Goal: Task Accomplishment & Management: Complete application form

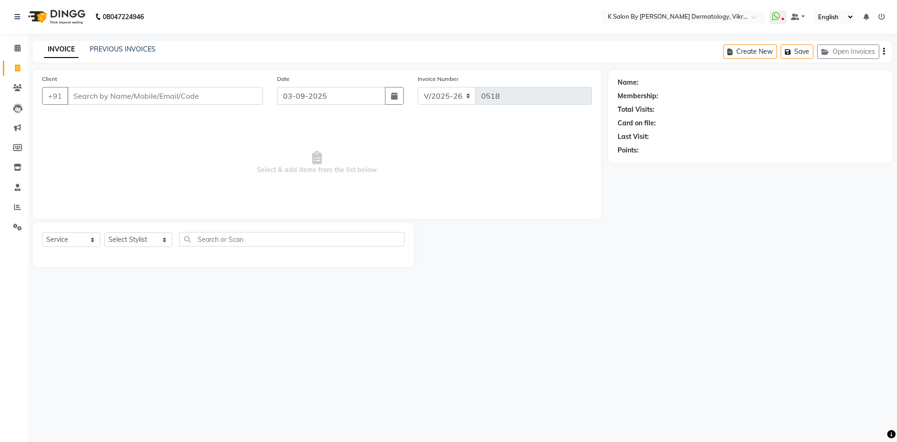
select select "6798"
select select "service"
click at [85, 93] on input "Client" at bounding box center [165, 96] width 196 height 18
type input "8129133774"
click at [228, 96] on span "Add Client" at bounding box center [239, 95] width 37 height 9
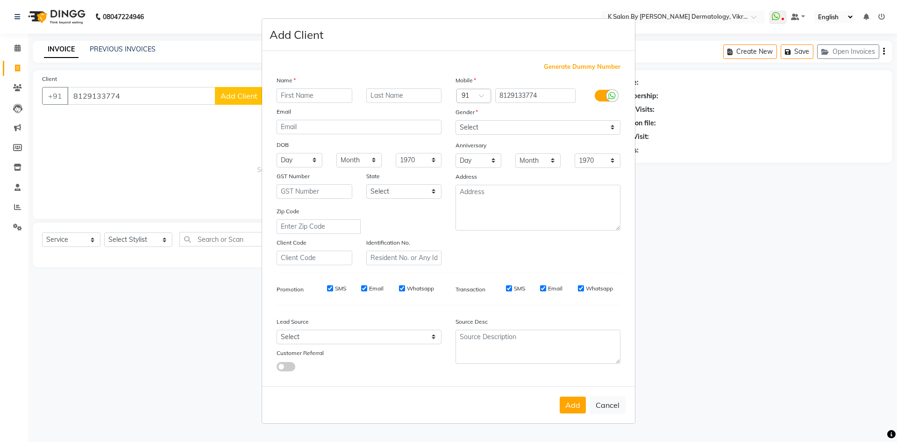
click at [298, 98] on input "text" at bounding box center [315, 95] width 76 height 14
type input "reshimi"
click at [384, 95] on input "text" at bounding box center [404, 95] width 76 height 14
click at [303, 128] on input "email" at bounding box center [359, 127] width 165 height 14
type input "[EMAIL_ADDRESS][DOMAIN_NAME]"
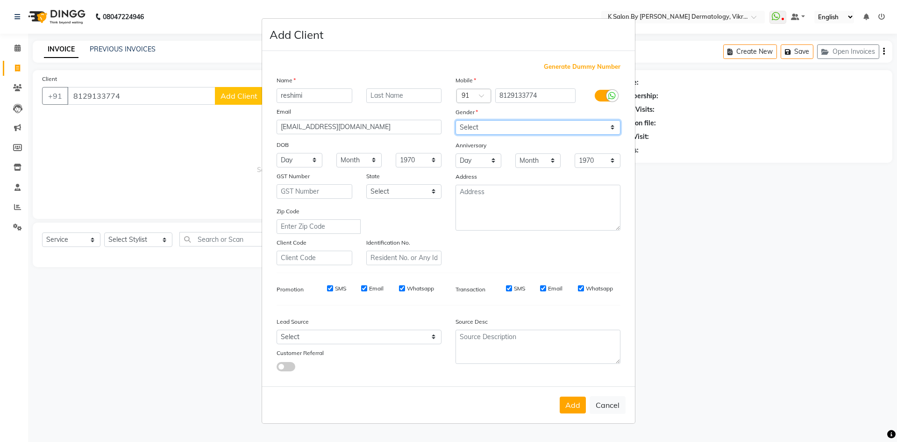
click at [614, 128] on select "Select [DEMOGRAPHIC_DATA] [DEMOGRAPHIC_DATA] Other Prefer Not To Say" at bounding box center [538, 127] width 165 height 14
select select "[DEMOGRAPHIC_DATA]"
click at [456, 120] on select "Select [DEMOGRAPHIC_DATA] [DEMOGRAPHIC_DATA] Other Prefer Not To Say" at bounding box center [538, 127] width 165 height 14
click at [300, 159] on select "Day 01 02 03 04 05 06 07 08 09 10 11 12 13 14 15 16 17 18 19 20 21 22 23 24 25 …" at bounding box center [300, 160] width 46 height 14
select select "21"
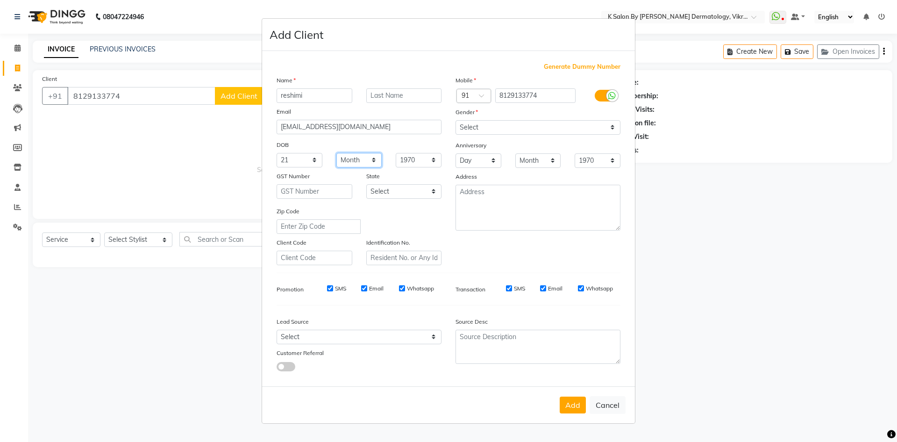
click at [377, 158] on select "Month January February March April May June July August September October Novem…" at bounding box center [359, 160] width 46 height 14
select select "02"
click at [336, 153] on select "Month January February March April May June July August September October Novem…" at bounding box center [359, 160] width 46 height 14
click at [436, 159] on select "1940 1941 1942 1943 1944 1945 1946 1947 1948 1949 1950 1951 1952 1953 1954 1955…" at bounding box center [419, 160] width 46 height 14
select select "1992"
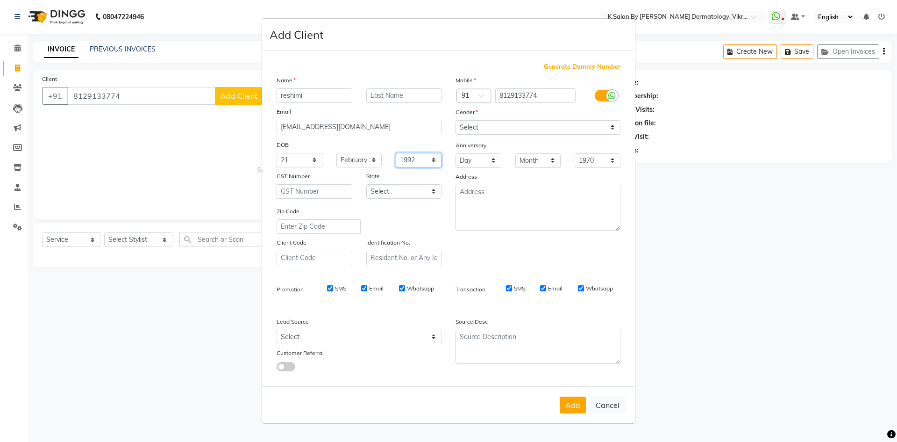
click at [396, 153] on select "1940 1941 1942 1943 1944 1945 1946 1947 1948 1949 1950 1951 1952 1953 1954 1955…" at bounding box center [419, 160] width 46 height 14
click at [492, 161] on select "Day 01 02 03 04 05 06 07 08 09 10 11 12 13 14 15 16 17 18 19 20 21 22 23 24 25 …" at bounding box center [479, 160] width 46 height 14
select select "17"
click at [456, 153] on select "Day 01 02 03 04 05 06 07 08 09 10 11 12 13 14 15 16 17 18 19 20 21 22 23 24 25 …" at bounding box center [479, 160] width 46 height 14
click at [555, 160] on select "Month January February March April May June July August September October Novem…" at bounding box center [538, 160] width 46 height 14
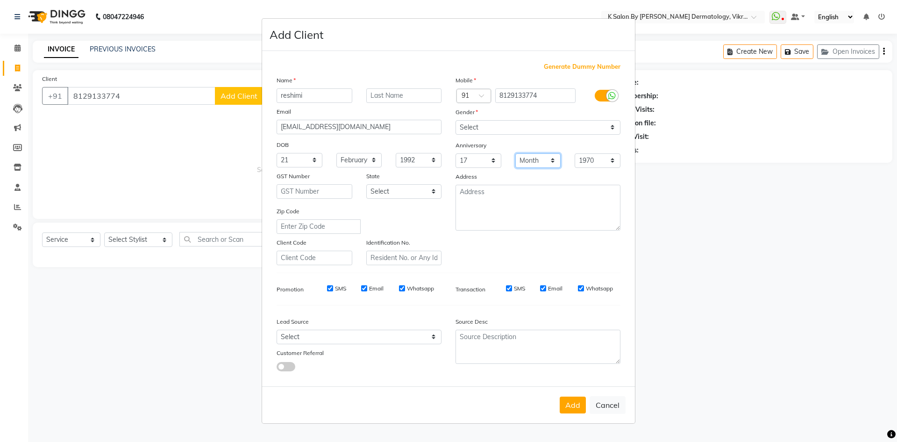
select select "04"
click at [515, 153] on select "Month January February March April May June July August September October Novem…" at bounding box center [538, 160] width 46 height 14
click at [615, 159] on select "1970 1971 1972 1973 1974 1975 1976 1977 1978 1979 1980 1981 1982 1983 1984 1985…" at bounding box center [598, 160] width 46 height 14
select select "2019"
click at [575, 153] on select "1970 1971 1972 1973 1974 1975 1976 1977 1978 1979 1980 1981 1982 1983 1984 1985…" at bounding box center [598, 160] width 46 height 14
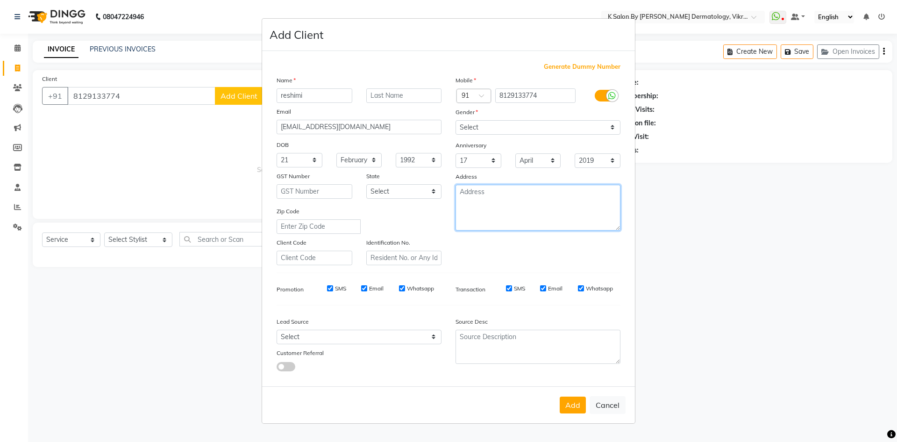
click at [497, 199] on textarea at bounding box center [538, 208] width 165 height 46
type textarea "bhandup"
click at [581, 410] on button "Add" at bounding box center [573, 404] width 26 height 17
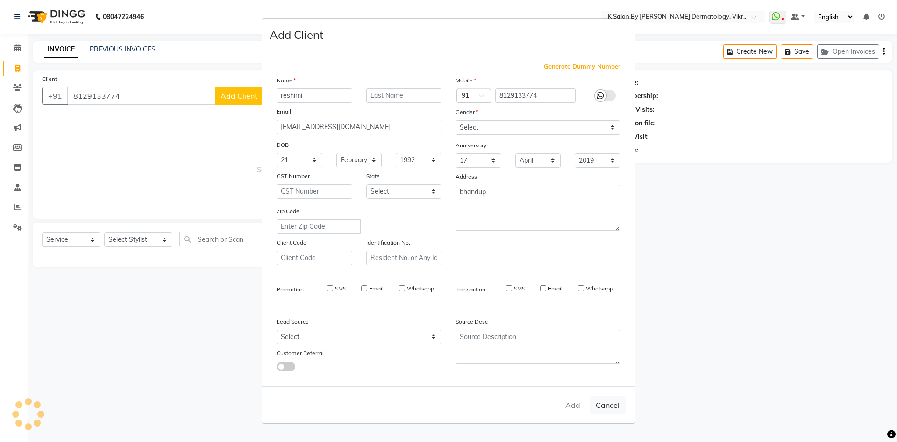
select select
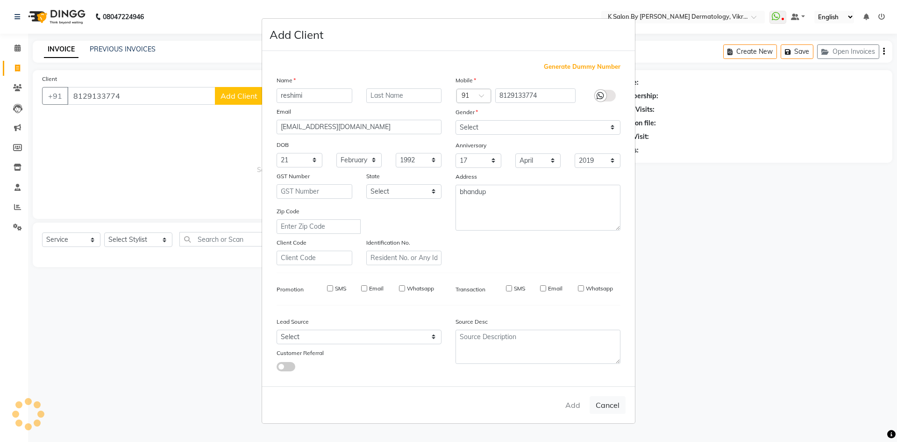
select select
checkbox input "false"
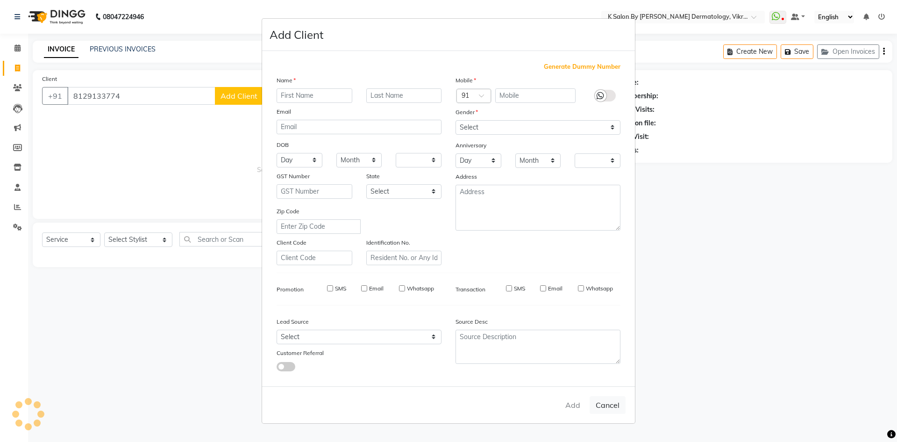
checkbox input "false"
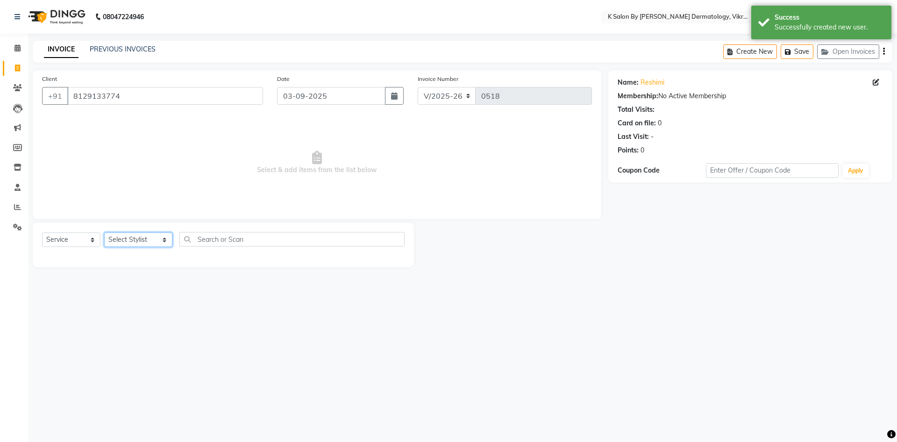
click at [160, 243] on select "Select Stylist DR [PERSON_NAME] KS Neha KS Somnath KS Tayyab k suraj Manager [P…" at bounding box center [138, 239] width 68 height 14
select select "55322"
click at [104, 232] on select "Select Stylist DR [PERSON_NAME] KS Neha KS Somnath KS Tayyab k suraj Manager [P…" at bounding box center [138, 239] width 68 height 14
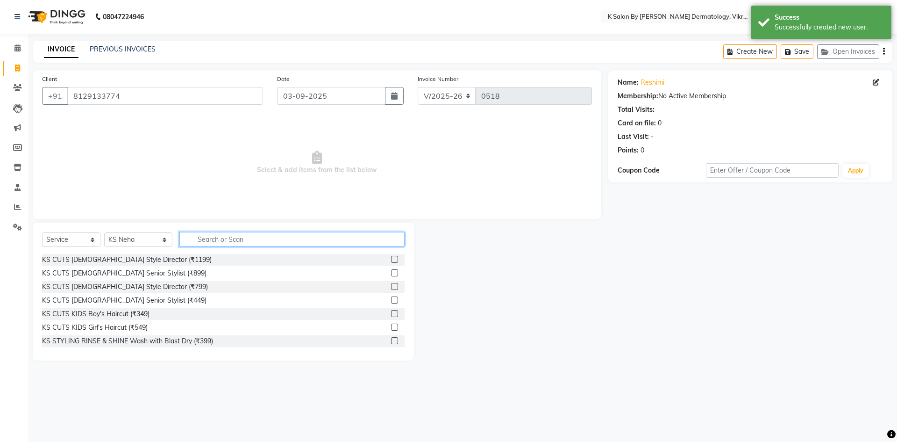
click at [201, 237] on input "text" at bounding box center [291, 239] width 225 height 14
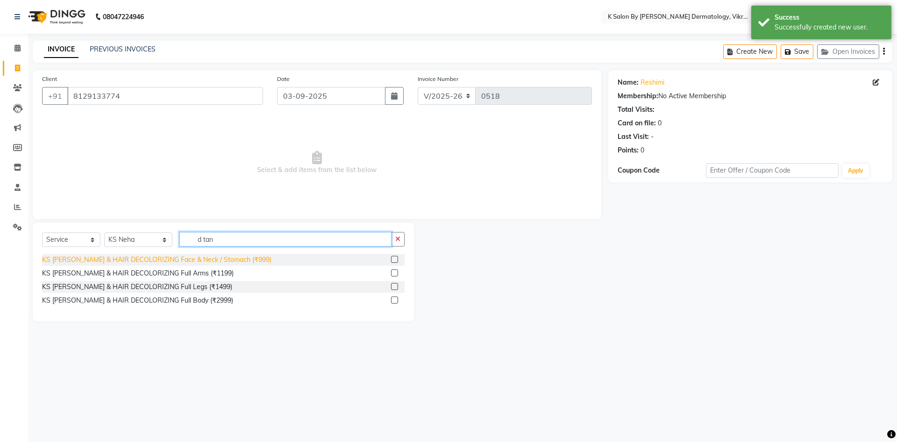
type input "d tan"
click at [217, 256] on div "KS [PERSON_NAME] & HAIR DECOLORIZING Face & Neck / Stomach (₹999)" at bounding box center [156, 260] width 229 height 10
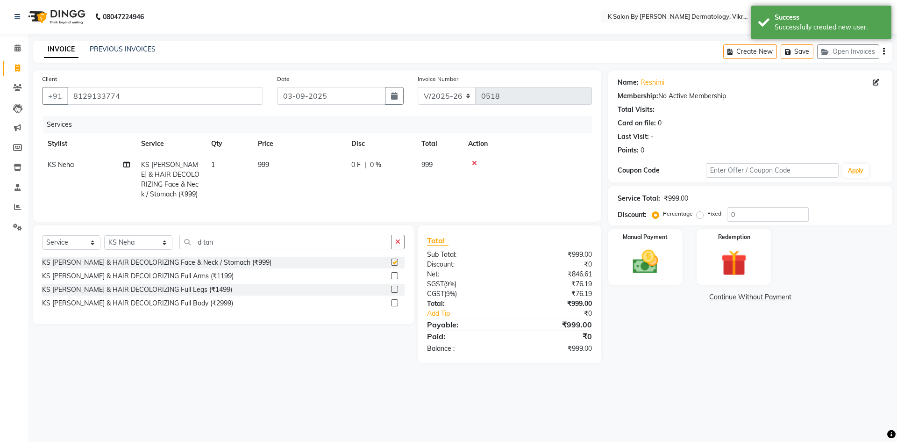
checkbox input "false"
click at [287, 163] on td "999" at bounding box center [298, 179] width 93 height 50
select select "55322"
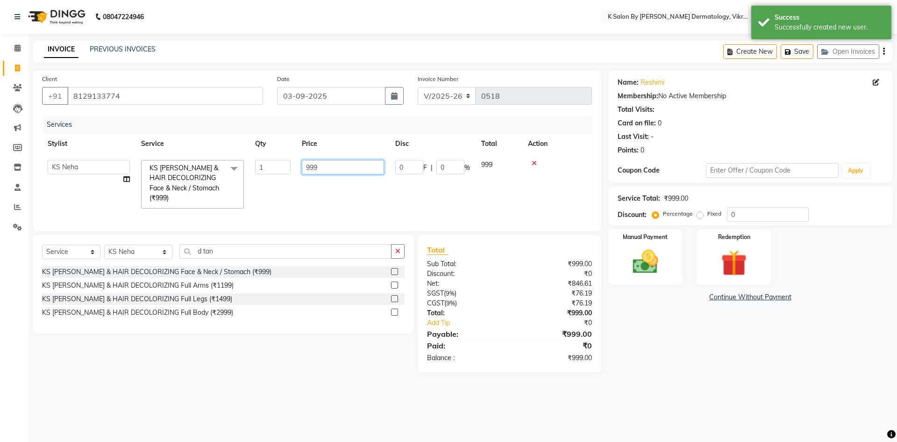
click at [330, 169] on input "999" at bounding box center [343, 167] width 82 height 14
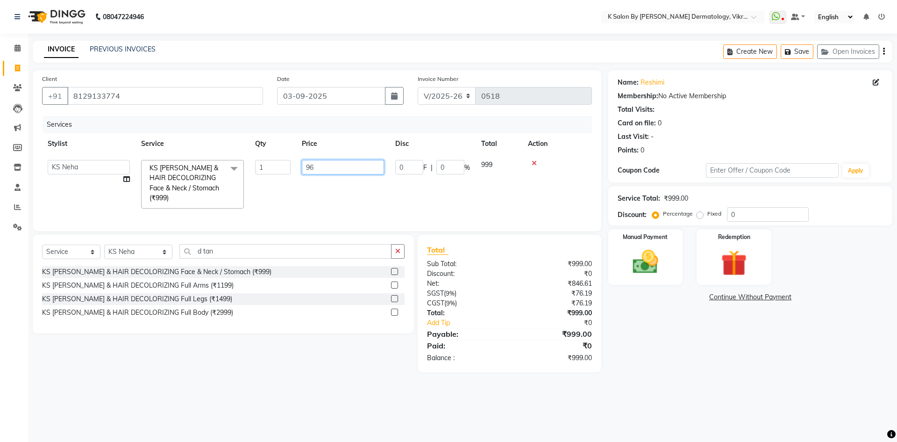
type input "967"
click at [211, 250] on input "d tan" at bounding box center [285, 251] width 212 height 14
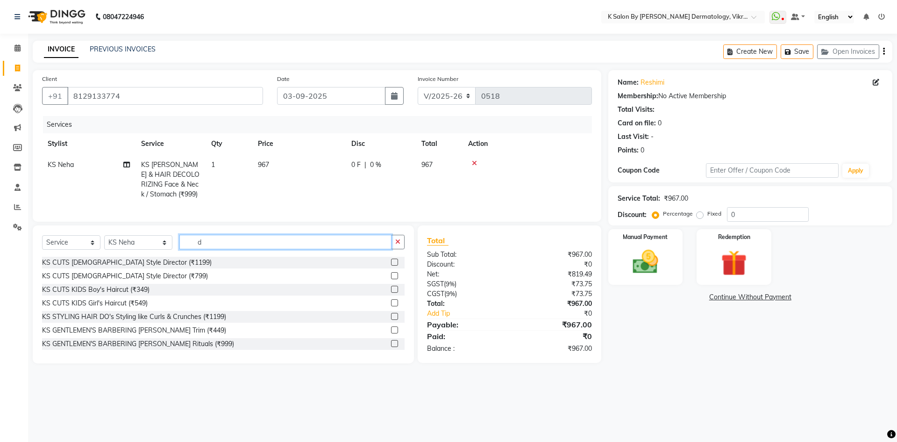
type input "d"
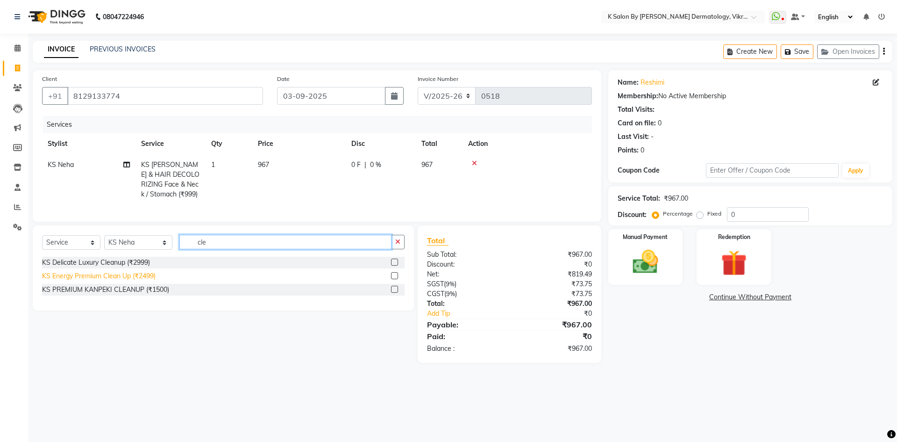
type input "cle"
click at [131, 281] on div "KS Energy Premium Clean Up (₹2499)" at bounding box center [99, 276] width 114 height 10
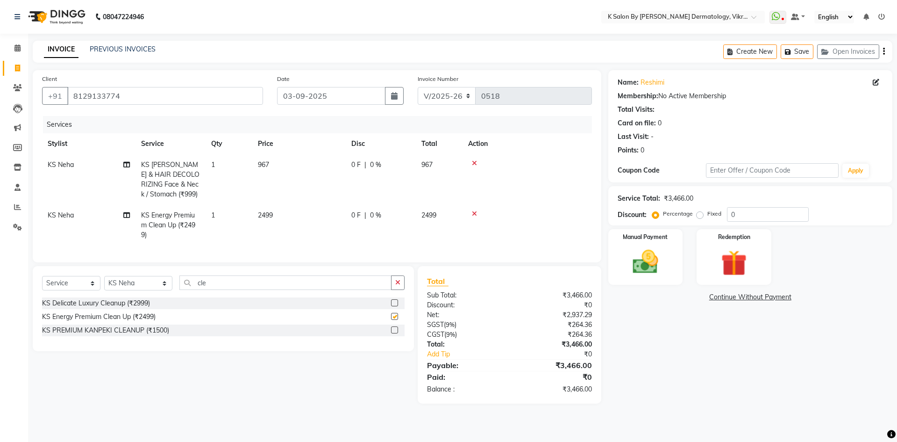
checkbox input "false"
drag, startPoint x: 286, startPoint y: 203, endPoint x: 293, endPoint y: 211, distance: 10.2
click at [289, 207] on tbody "KS Neha KS [PERSON_NAME] & HAIR DECOLORIZING Face & Neck / Stomach (₹999) 1 967…" at bounding box center [317, 199] width 550 height 91
click at [284, 214] on td "2499" at bounding box center [298, 225] width 93 height 41
select select "55322"
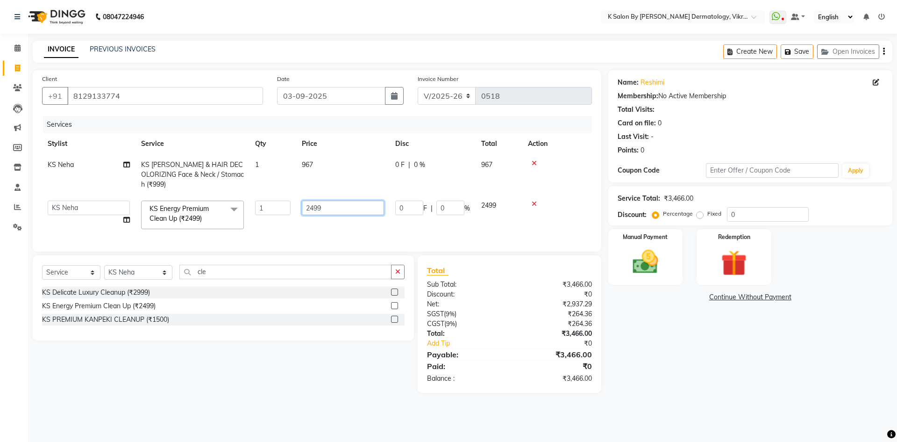
click at [326, 200] on input "2499" at bounding box center [343, 207] width 82 height 14
type input "2"
type input "2124"
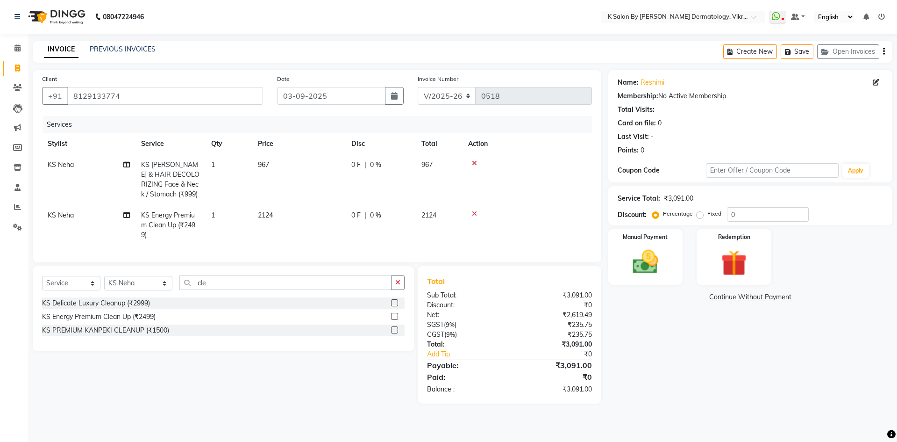
click at [310, 221] on td "2124" at bounding box center [298, 225] width 93 height 41
select select "55322"
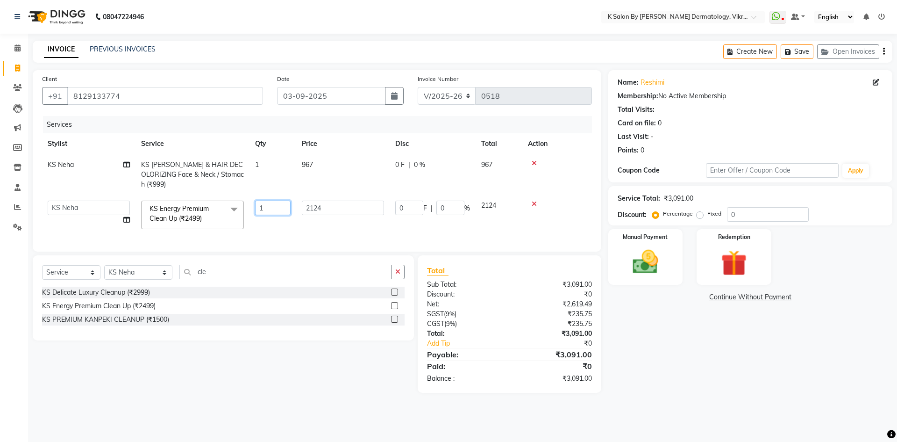
click at [272, 201] on input "1" at bounding box center [273, 207] width 36 height 14
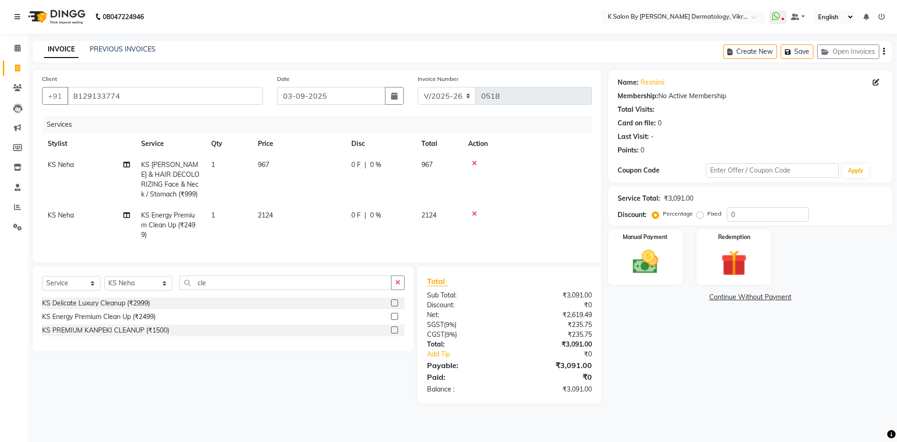
click at [316, 221] on td "2124" at bounding box center [298, 225] width 93 height 41
select select "55322"
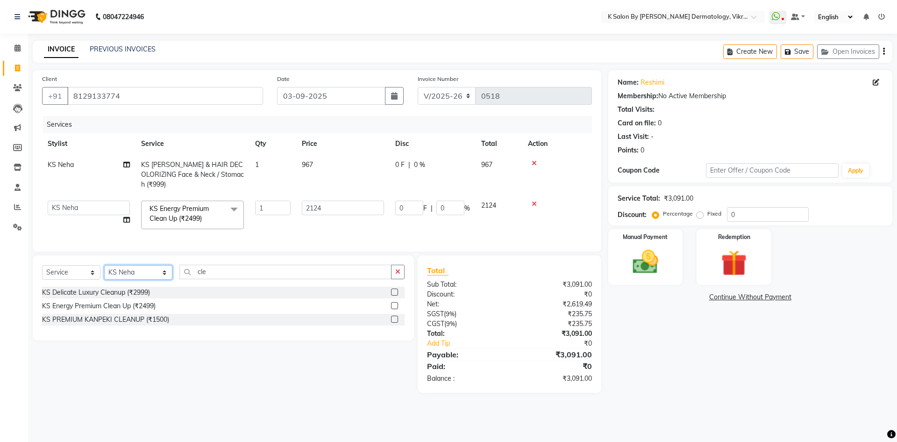
click at [159, 271] on select "Select Stylist DR [PERSON_NAME] KS Neha KS Somnath KS Tayyab k suraj Manager [P…" at bounding box center [138, 272] width 68 height 14
select select "58543"
click at [104, 265] on select "Select Stylist DR [PERSON_NAME] KS Neha KS Somnath KS Tayyab k suraj Manager [P…" at bounding box center [138, 272] width 68 height 14
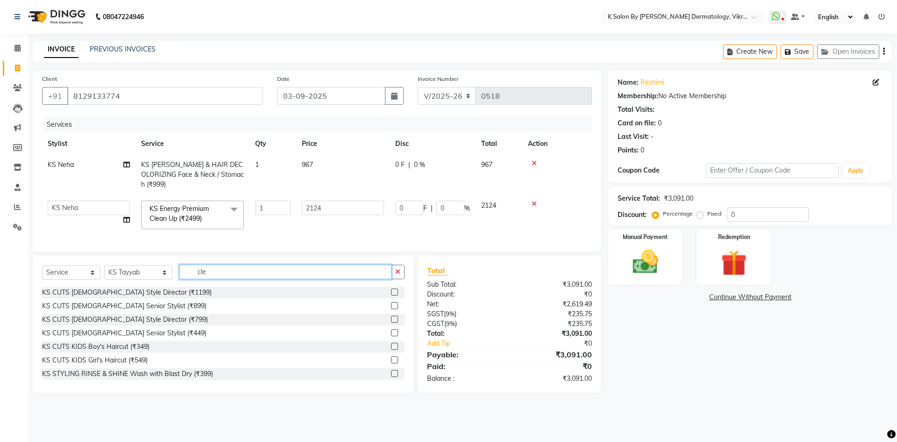
click at [204, 267] on input "cle" at bounding box center [285, 271] width 212 height 14
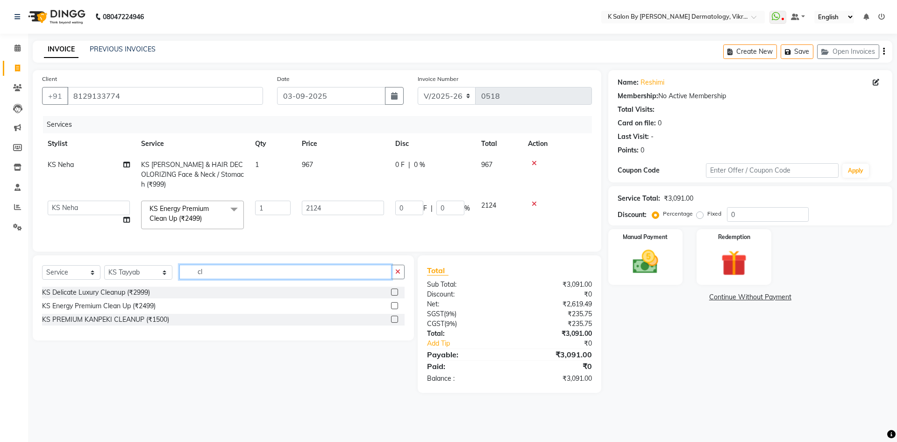
type input "c"
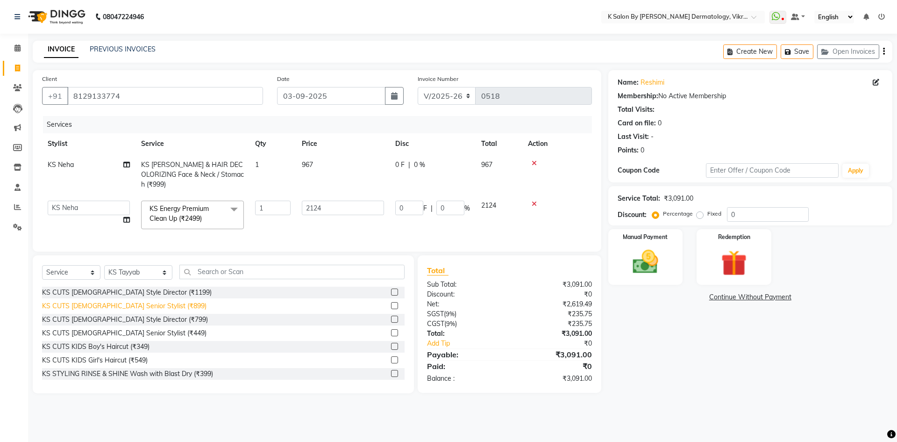
click at [118, 301] on div "KS CUTS [DEMOGRAPHIC_DATA] Senior Stylist (₹899)" at bounding box center [124, 306] width 164 height 10
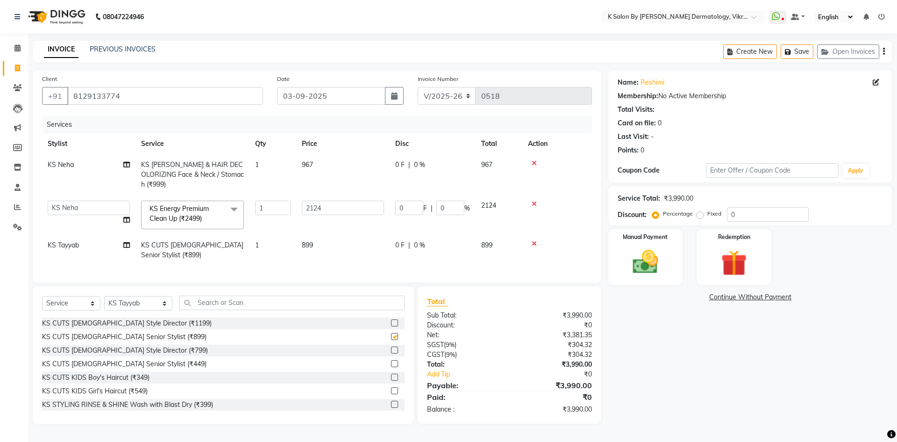
checkbox input "false"
click at [323, 242] on td "899" at bounding box center [342, 250] width 93 height 31
select select "58543"
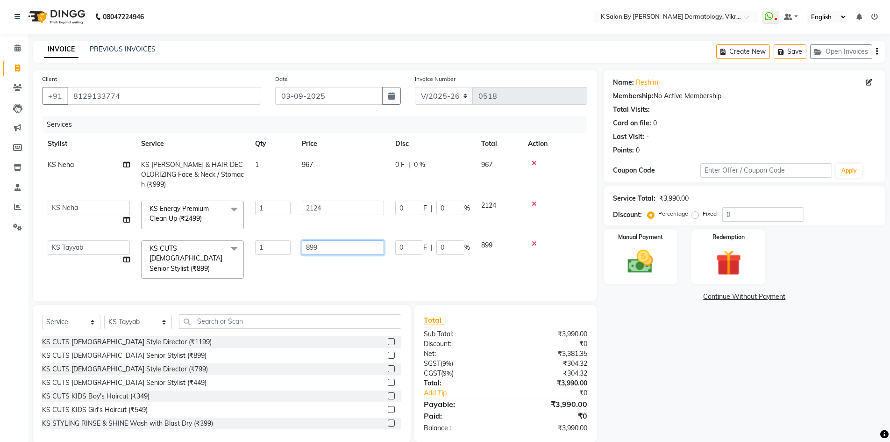
click at [334, 240] on input "899" at bounding box center [343, 247] width 82 height 14
type input "8"
type input "767"
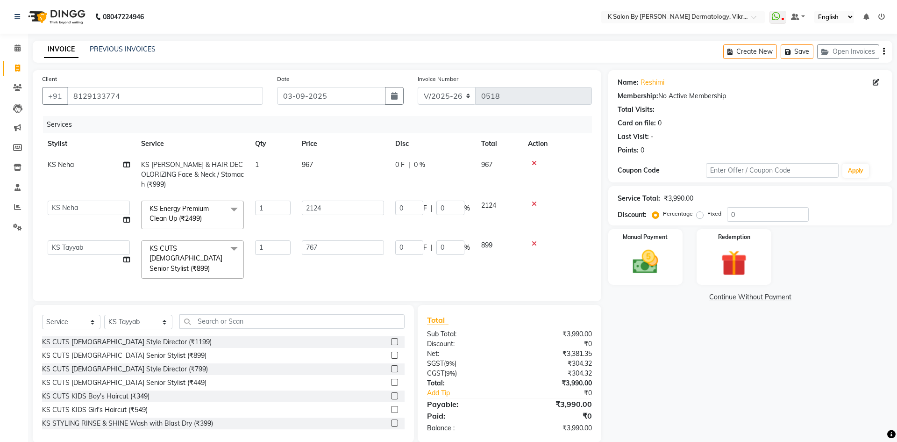
click at [321, 259] on div "Services Stylist Service Qty Price Disc Total Action KS Neha KS [PERSON_NAME] &…" at bounding box center [317, 204] width 550 height 176
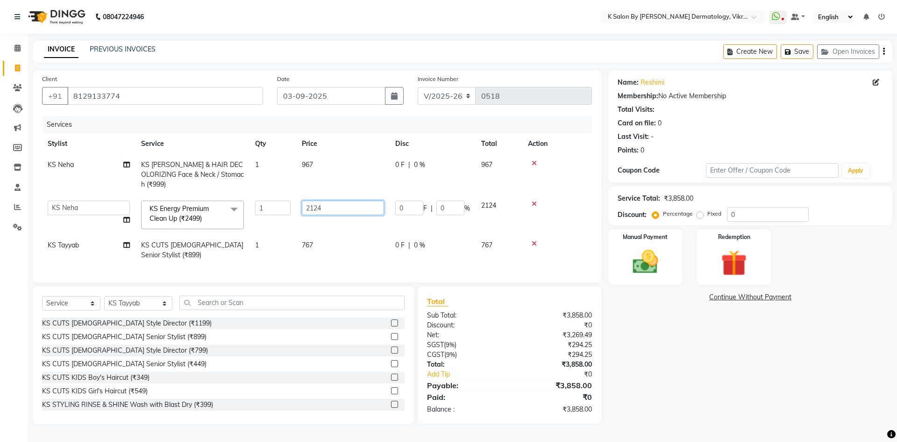
click at [328, 200] on input "2124" at bounding box center [343, 207] width 82 height 14
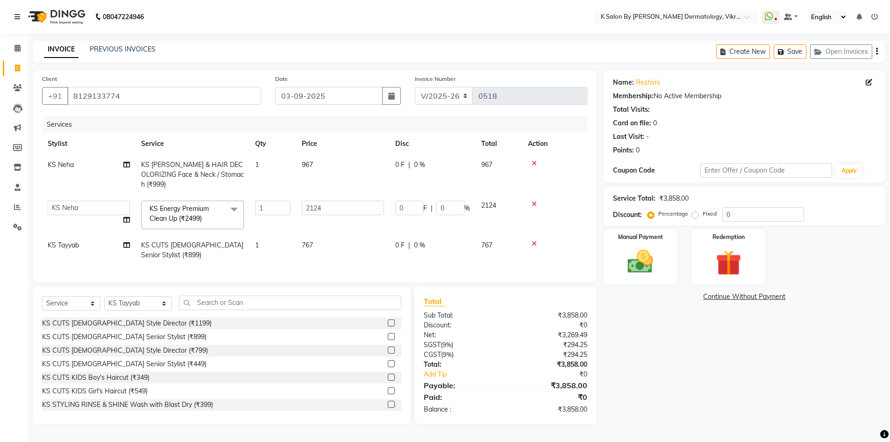
click at [334, 219] on td "2124" at bounding box center [342, 215] width 93 height 40
select select "55322"
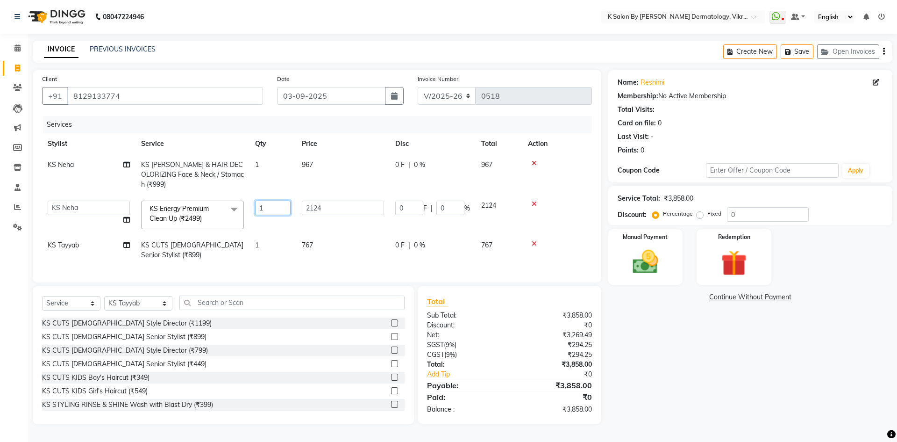
click at [273, 200] on input "1" at bounding box center [273, 207] width 36 height 14
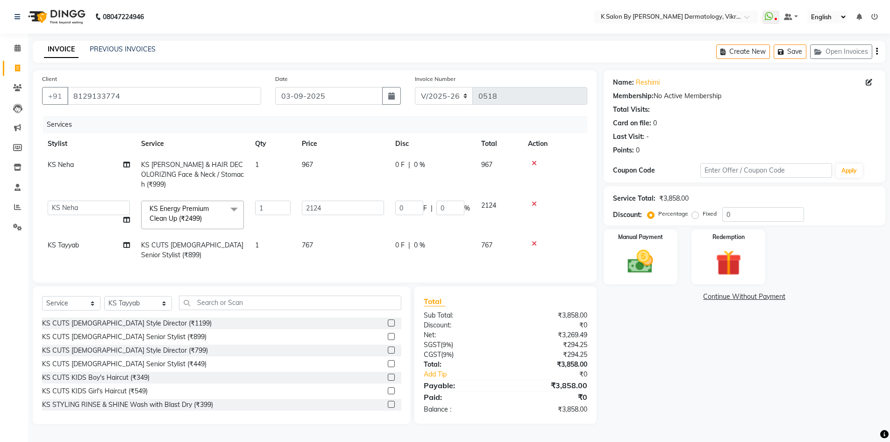
click at [273, 217] on tr "DR [PERSON_NAME] KS Neha KS Somnath KS Tayyab k suraj Manager [PERSON_NAME](THE…" at bounding box center [314, 215] width 545 height 40
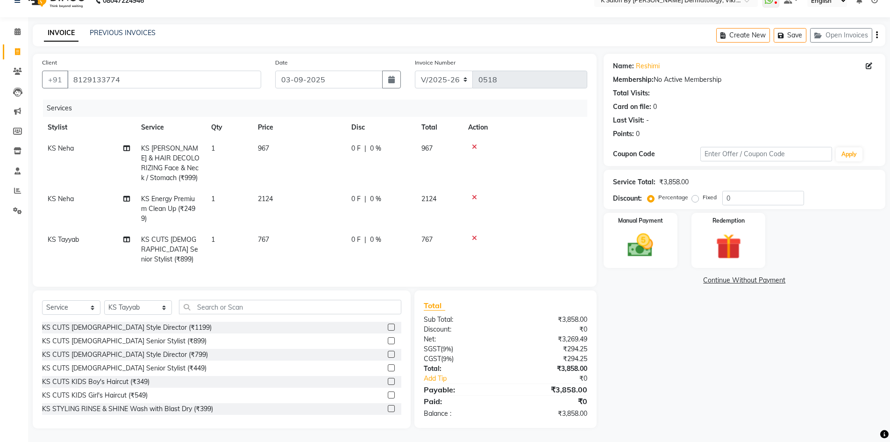
scroll to position [24, 0]
click at [636, 230] on img at bounding box center [640, 244] width 43 height 30
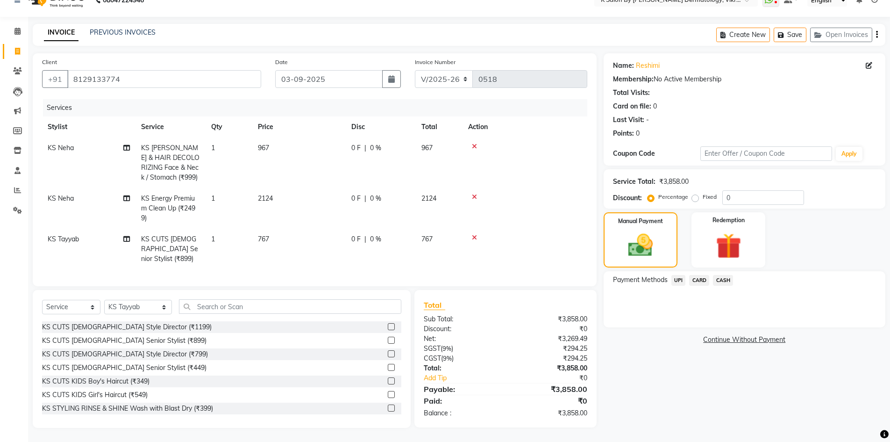
click at [675, 275] on span "UPI" at bounding box center [678, 280] width 14 height 11
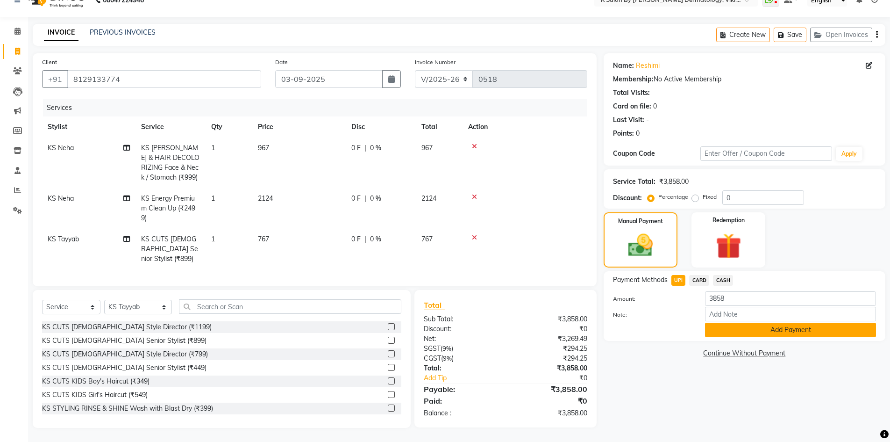
click at [724, 322] on button "Add Payment" at bounding box center [790, 329] width 171 height 14
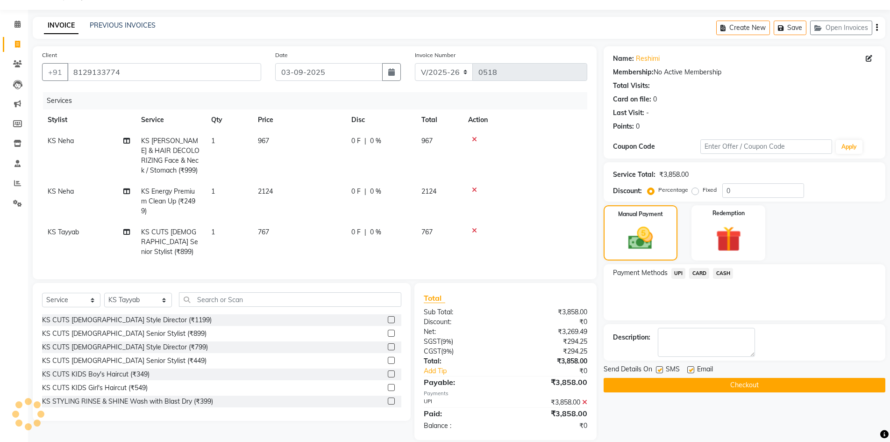
click at [750, 388] on button "Checkout" at bounding box center [745, 385] width 282 height 14
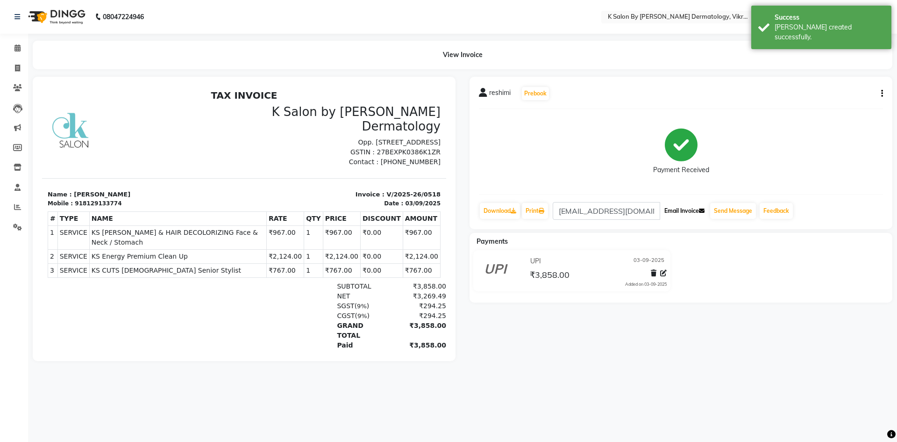
click at [692, 212] on button "Email Invoice" at bounding box center [685, 211] width 48 height 16
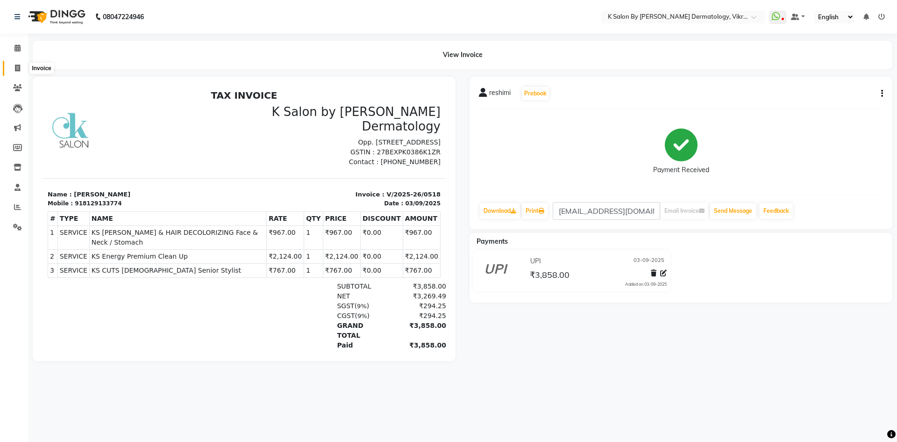
click at [15, 66] on icon at bounding box center [17, 67] width 5 height 7
select select "service"
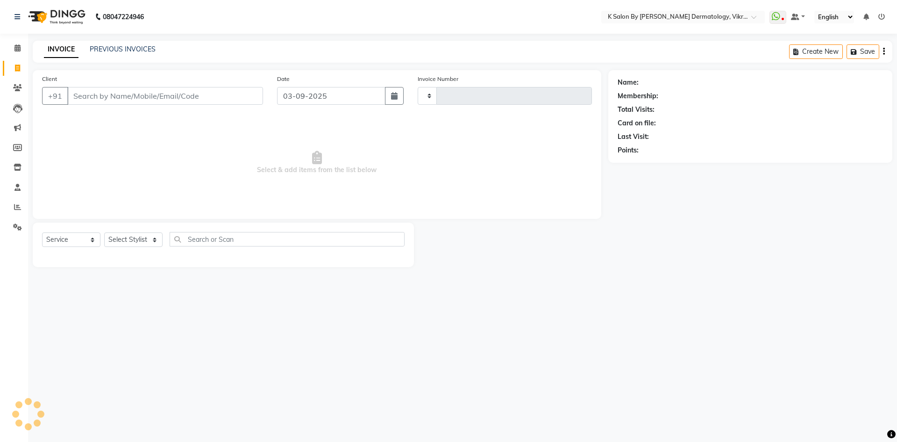
type input "0519"
select select "6798"
click at [19, 129] on icon at bounding box center [17, 127] width 7 height 7
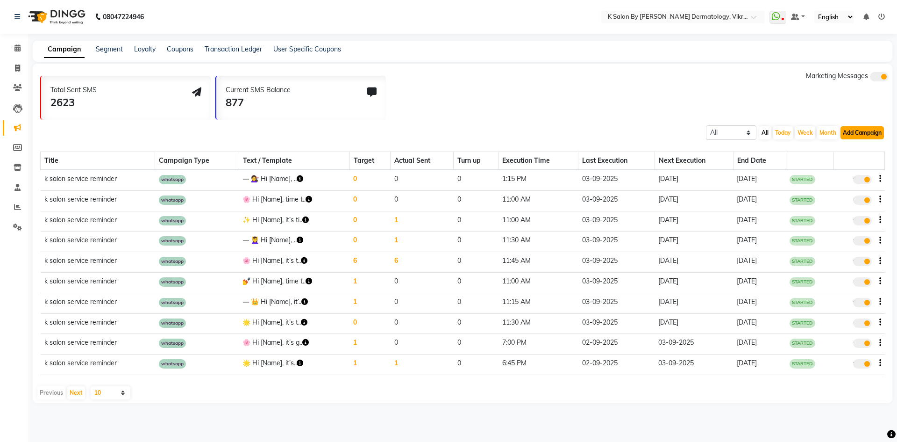
click at [861, 132] on button "Add Campaign" at bounding box center [862, 132] width 43 height 13
click at [850, 177] on div "WhatsApp (Direct)" at bounding box center [853, 176] width 79 height 14
select select "2"
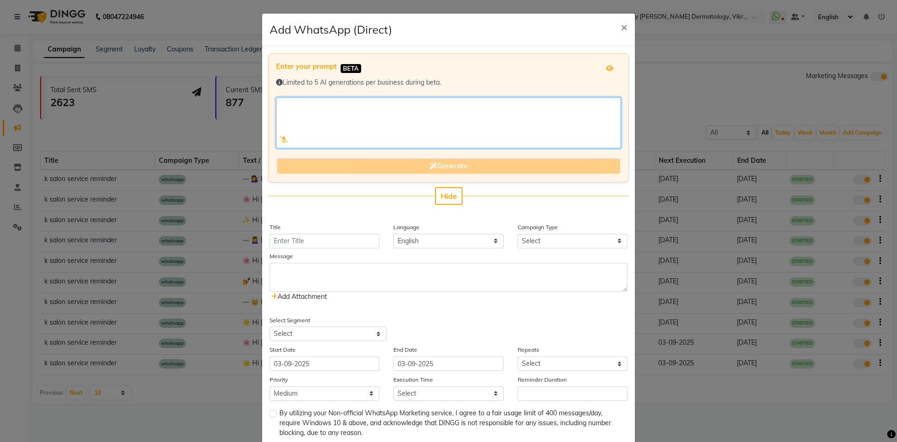
click at [360, 122] on textarea at bounding box center [448, 122] width 345 height 51
paste textarea "🎉 K Salon 1st Anniversary🎉 Thank you for a year full of love & trusting us with…"
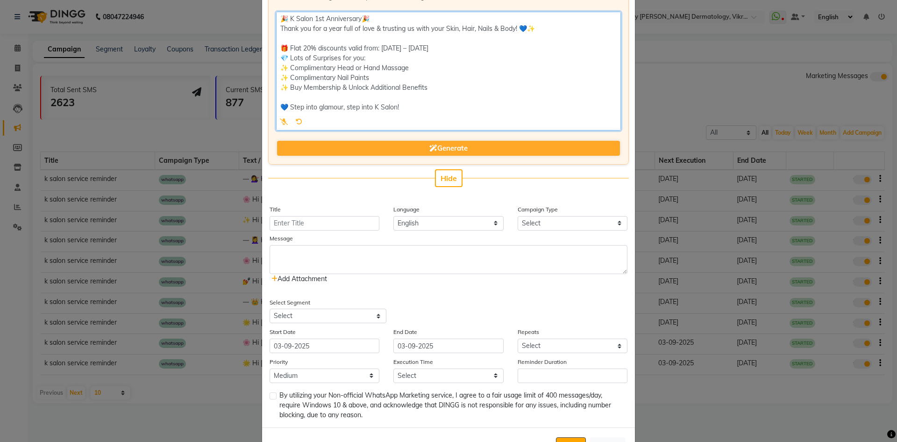
scroll to position [93, 0]
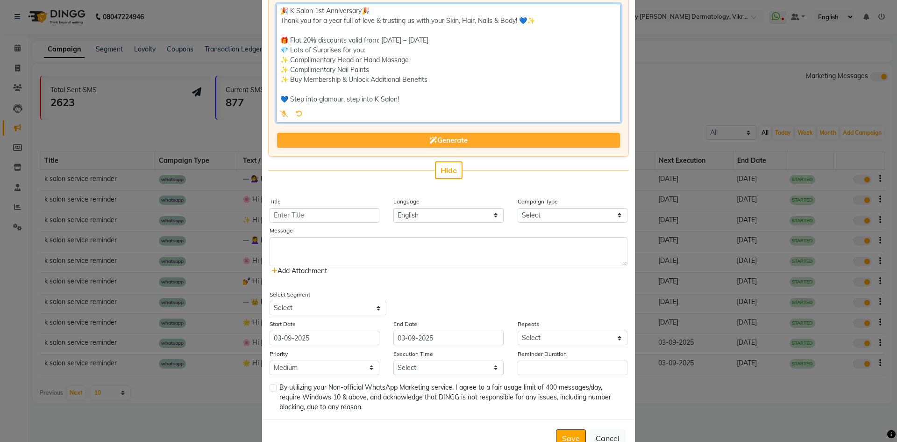
type textarea "🎉 K Salon 1st Anniversary🎉 Thank you for a year full of love & trusting us with…"
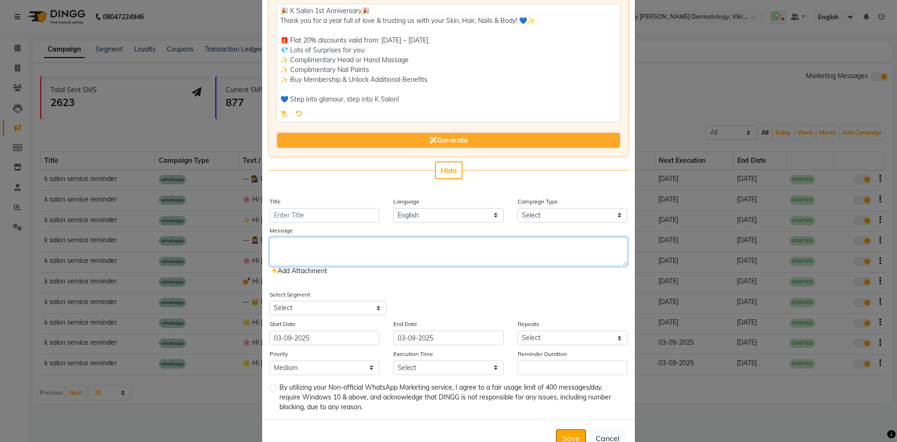
click at [373, 253] on textarea at bounding box center [449, 251] width 358 height 29
paste textarea "🎉 K Salon 1st Anniversary🎉 Thank you for a year full of love & trusting us with…"
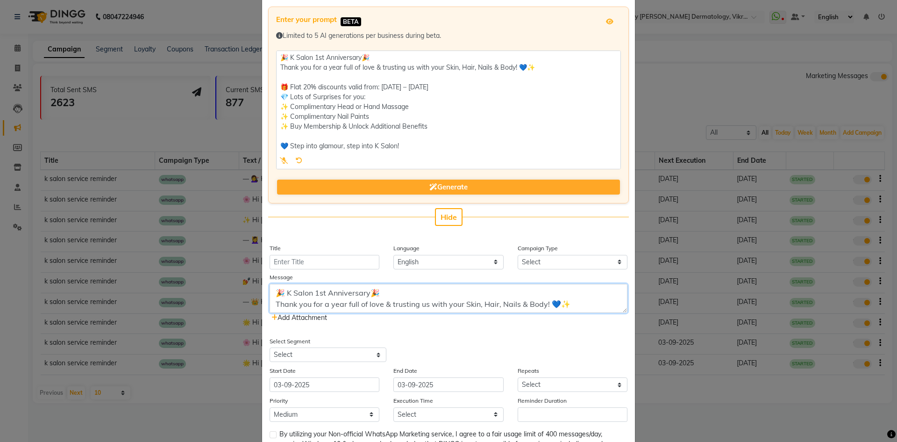
type textarea "🎉 K Salon 1st Anniversary🎉 Thank you for a year full of love & trusting us with…"
click at [309, 264] on input "Title" at bounding box center [325, 262] width 110 height 14
type input "k salon 1ts anniversary"
click at [614, 261] on select "Select Birthday Anniversary Promotional Service reminder" at bounding box center [573, 262] width 110 height 14
select select "3"
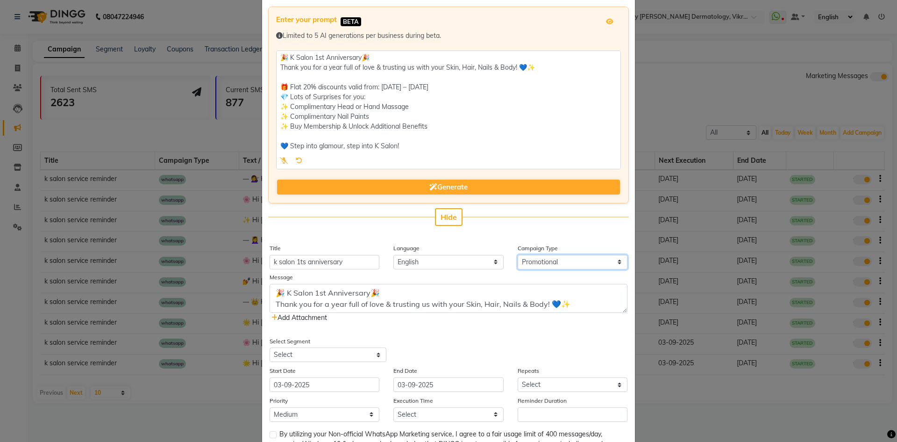
click at [518, 255] on select "Select Birthday Anniversary Promotional Service reminder" at bounding box center [573, 262] width 110 height 14
click at [377, 356] on select "Select VIP Clients All Customers All [DEMOGRAPHIC_DATA] Customer All [DEMOGRAPH…" at bounding box center [328, 354] width 117 height 14
select select "30969"
click at [270, 347] on select "Select VIP Clients All Customers All [DEMOGRAPHIC_DATA] Customer All [DEMOGRAPH…" at bounding box center [328, 354] width 117 height 14
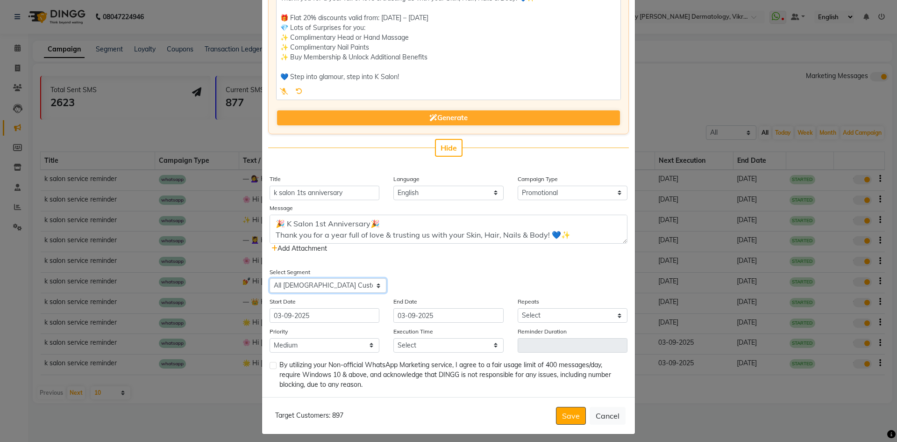
scroll to position [121, 0]
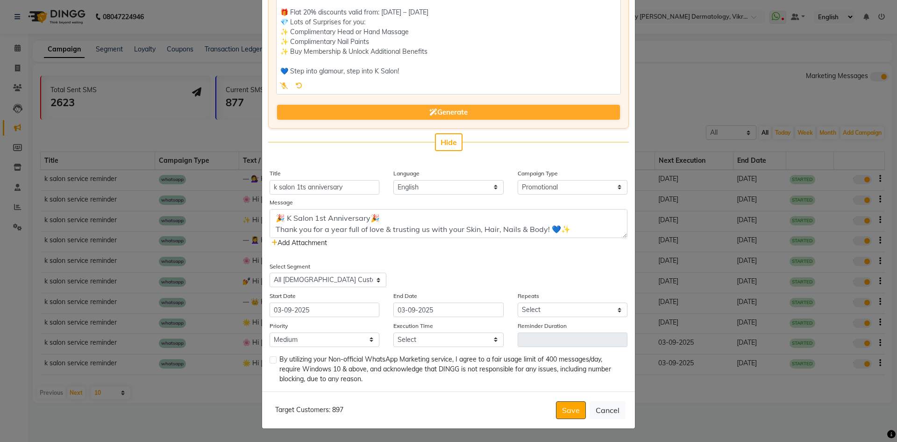
click at [271, 242] on icon at bounding box center [274, 242] width 6 height 7
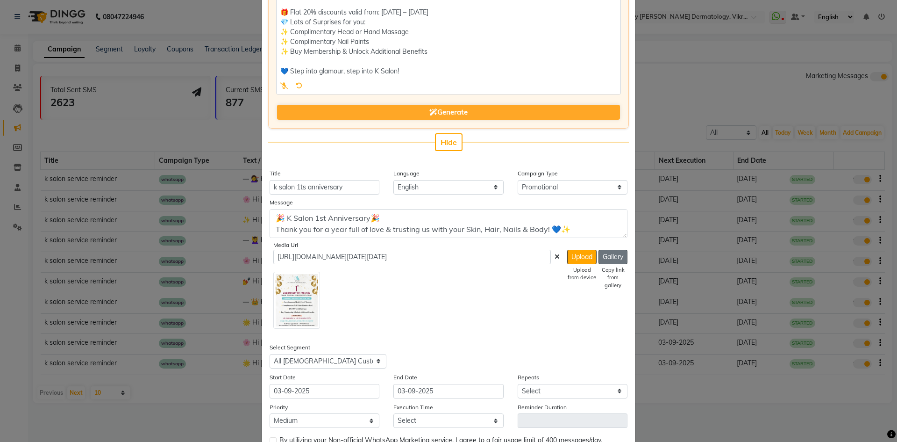
click at [606, 258] on button "Gallery" at bounding box center [612, 256] width 29 height 14
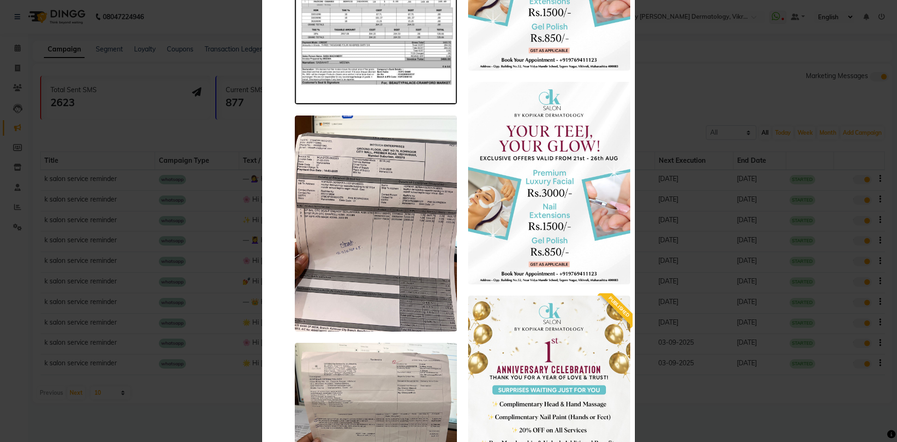
scroll to position [5139, 0]
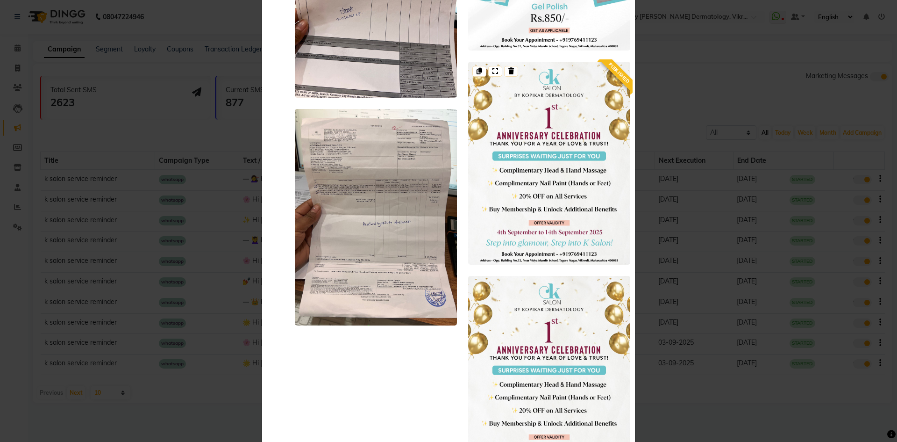
click at [560, 229] on img at bounding box center [549, 163] width 162 height 203
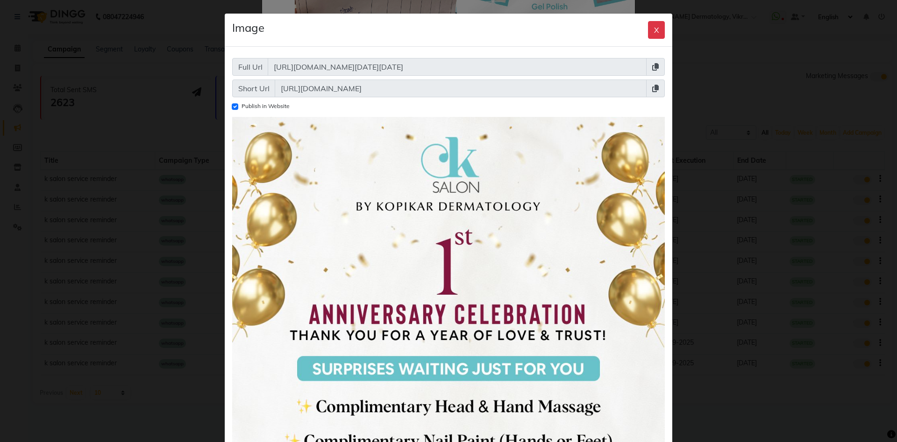
click at [652, 89] on icon at bounding box center [655, 88] width 7 height 7
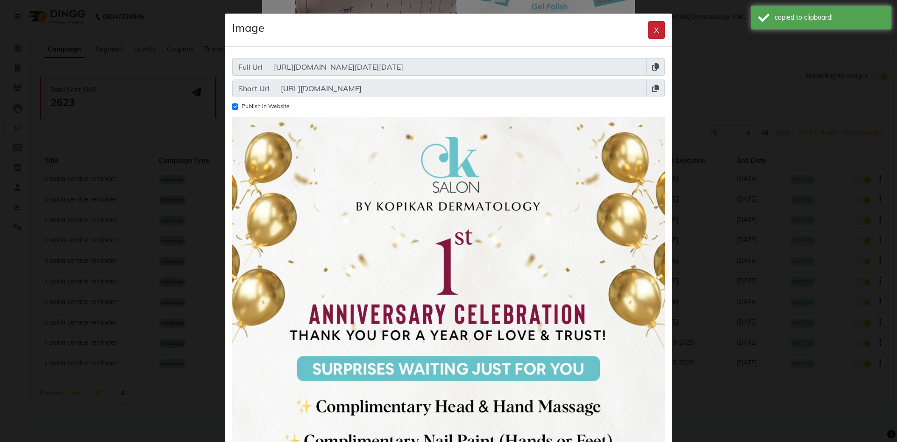
click at [655, 26] on button "X" at bounding box center [656, 30] width 17 height 18
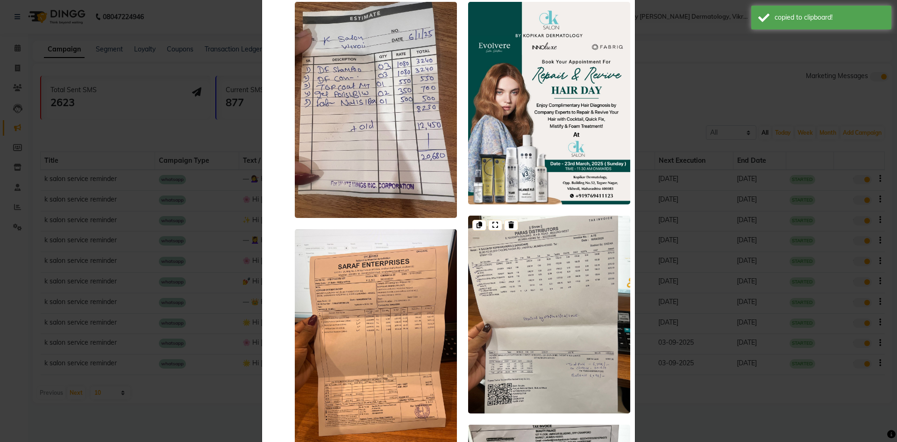
scroll to position [0, 0]
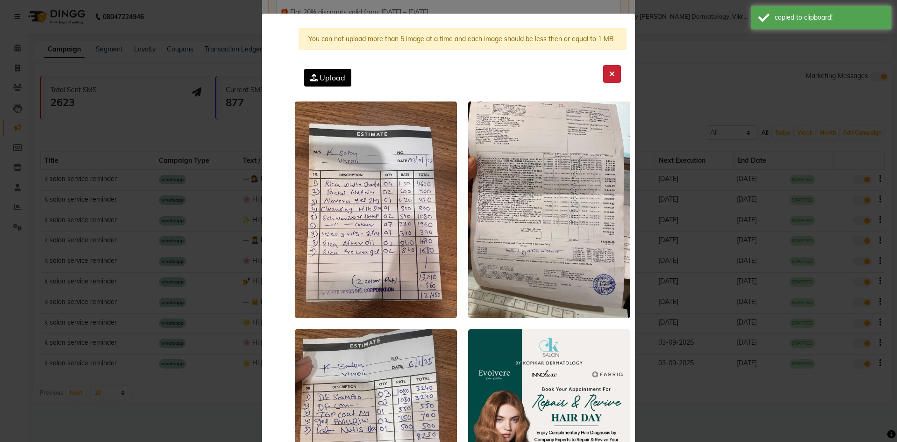
click at [613, 70] on button at bounding box center [612, 74] width 18 height 18
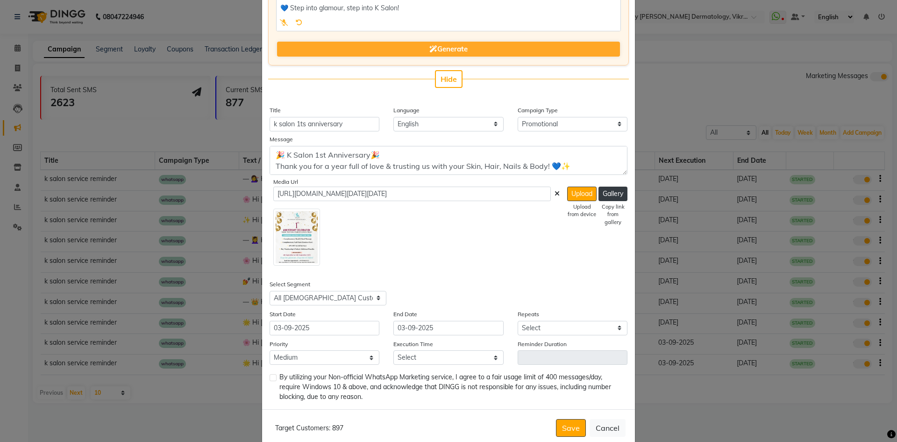
scroll to position [202, 0]
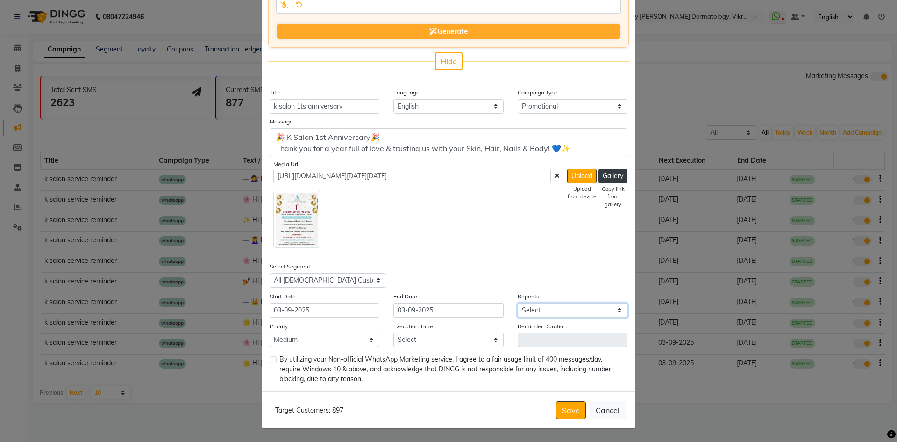
click at [618, 308] on select "Select Once Daily Alternate Day Weekly Monthly Yearly" at bounding box center [573, 310] width 110 height 14
select select "2"
click at [518, 303] on select "Select Once Daily Alternate Day Weekly Monthly Yearly" at bounding box center [573, 310] width 110 height 14
click at [489, 340] on select "Select 09:00 AM 09:15 AM 09:30 AM 09:45 AM 10:00 AM 10:15 AM 10:30 AM 10:45 AM …" at bounding box center [448, 339] width 110 height 14
select select "1140"
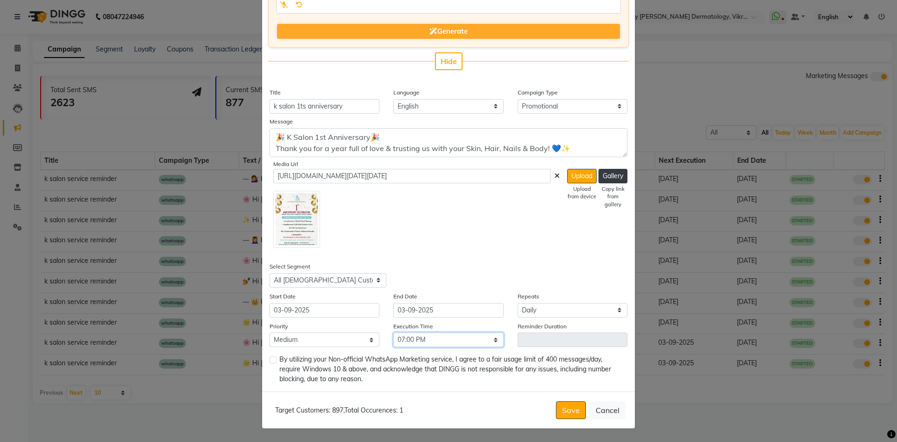
click at [393, 332] on select "Select 09:00 AM 09:15 AM 09:30 AM 09:45 AM 10:00 AM 10:15 AM 10:30 AM 10:45 AM …" at bounding box center [448, 339] width 110 height 14
click at [270, 357] on label at bounding box center [273, 359] width 7 height 7
click at [270, 357] on input "checkbox" at bounding box center [273, 360] width 6 height 6
checkbox input "true"
click at [566, 410] on button "Save" at bounding box center [571, 410] width 30 height 18
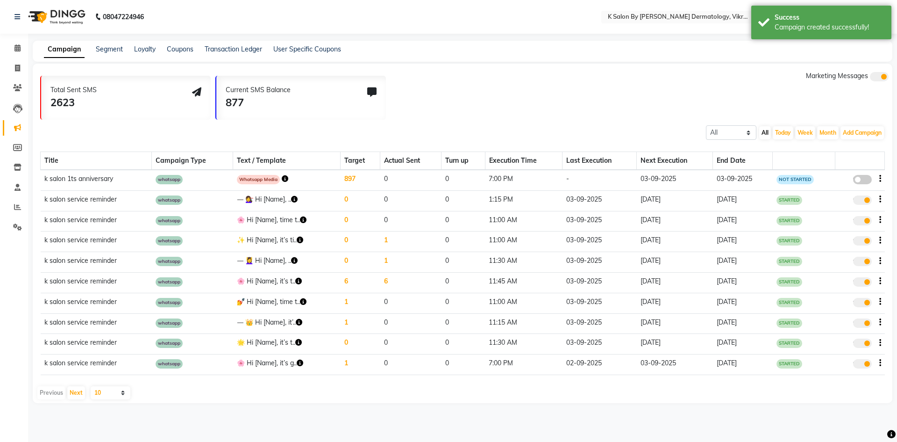
click at [865, 178] on span at bounding box center [862, 179] width 19 height 9
click at [866, 181] on input "false" at bounding box center [866, 181] width 0 height 0
select select "3"
select select "30969"
select select "2"
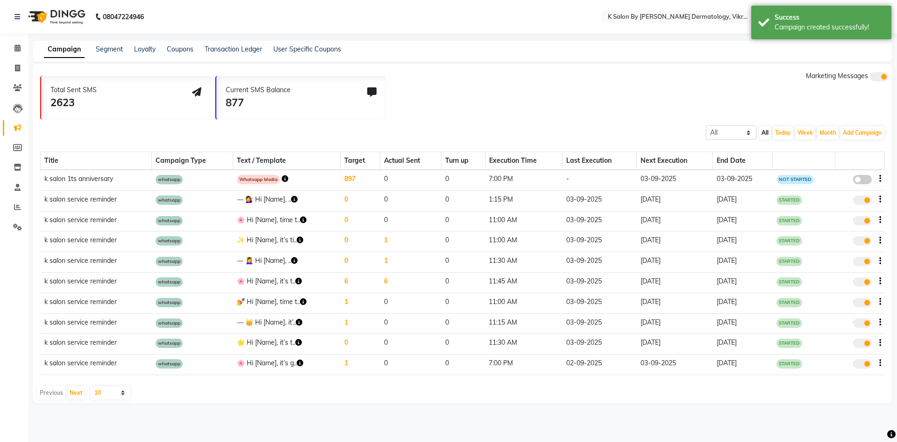
select select "2"
select select "1140"
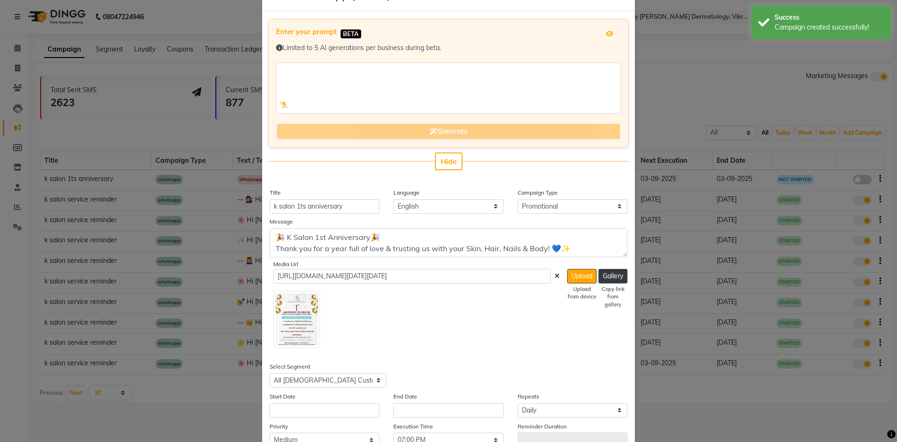
scroll to position [135, 0]
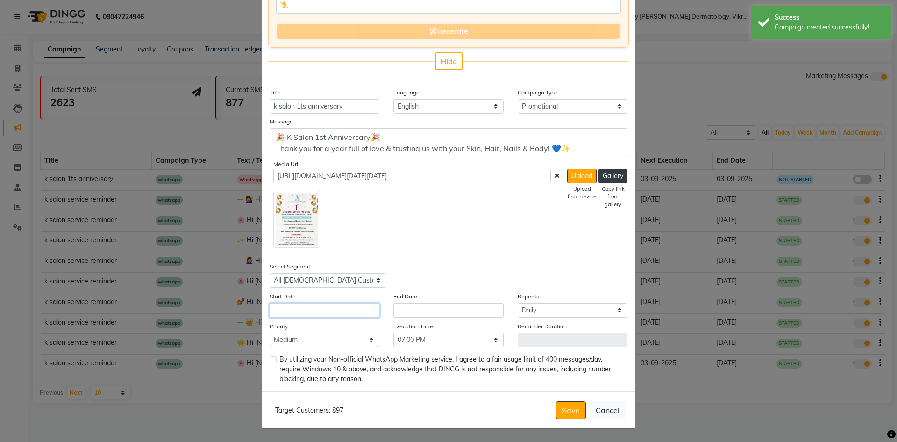
click at [316, 311] on input "text" at bounding box center [325, 310] width 110 height 14
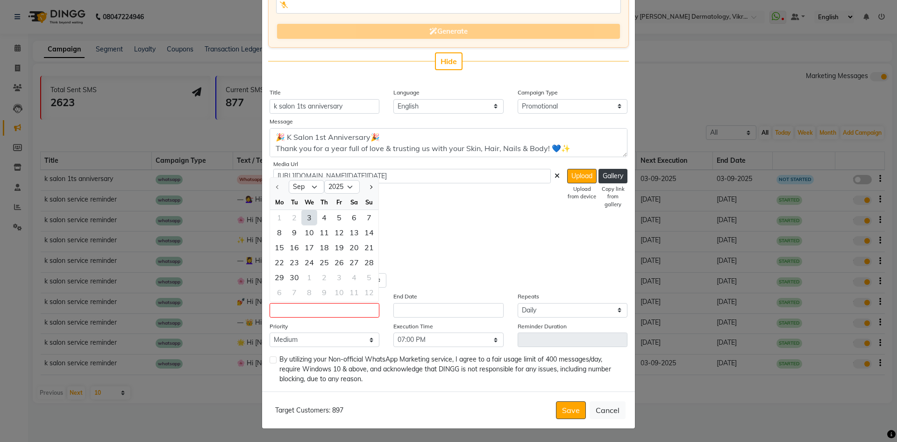
click at [306, 215] on div "3" at bounding box center [309, 217] width 15 height 15
type input "03-09-2025"
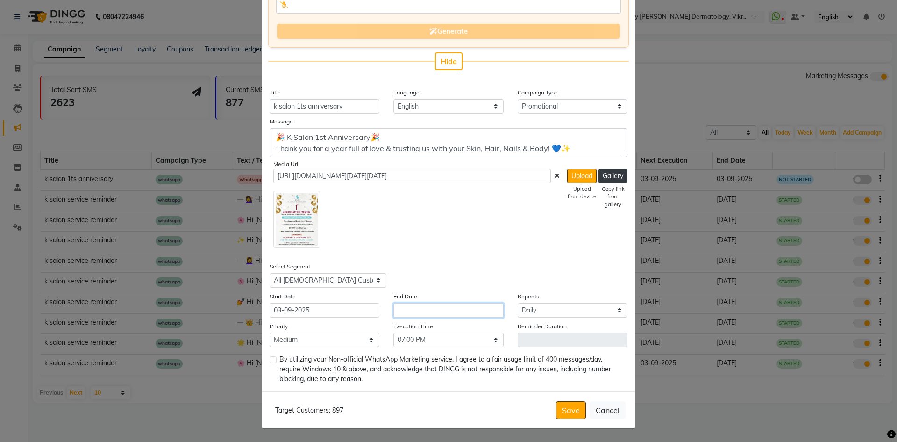
click at [421, 308] on input "text" at bounding box center [448, 310] width 110 height 14
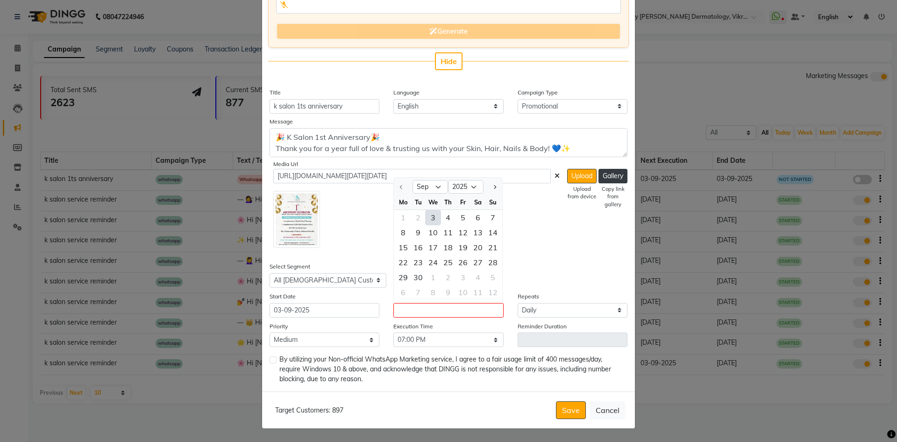
click at [429, 218] on div "3" at bounding box center [433, 217] width 15 height 15
type input "03-09-2025"
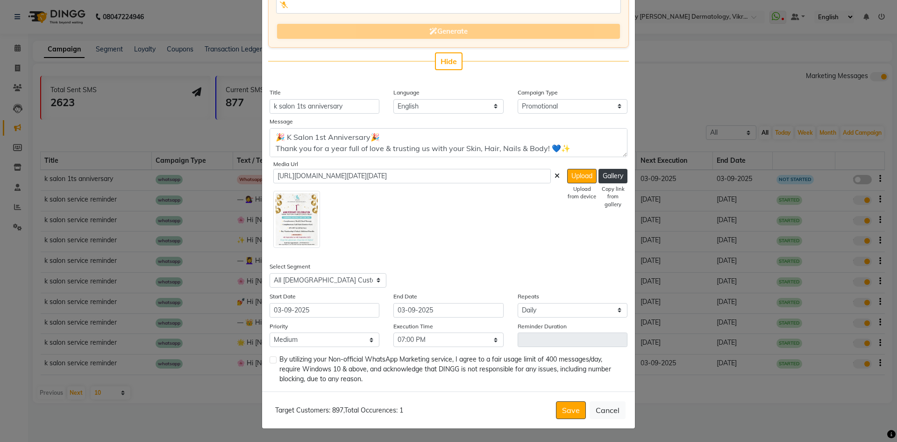
click at [270, 356] on div "By utilizing your Non-official WhatsApp Marketing service, I agree to a fair us…" at bounding box center [449, 368] width 358 height 29
click at [270, 360] on label at bounding box center [273, 359] width 7 height 7
click at [270, 360] on input "checkbox" at bounding box center [273, 360] width 6 height 6
checkbox input "true"
click at [568, 408] on button "Save" at bounding box center [571, 410] width 30 height 18
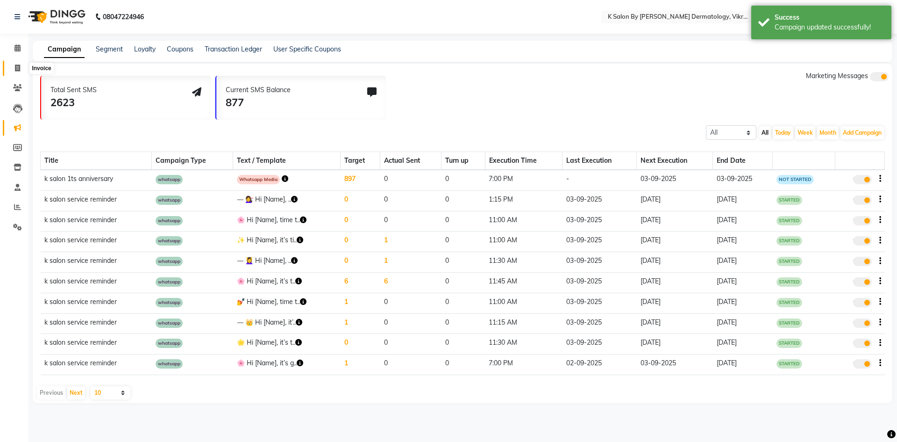
click at [16, 69] on icon at bounding box center [17, 67] width 5 height 7
select select "6798"
select select "service"
